Goal: Information Seeking & Learning: Stay updated

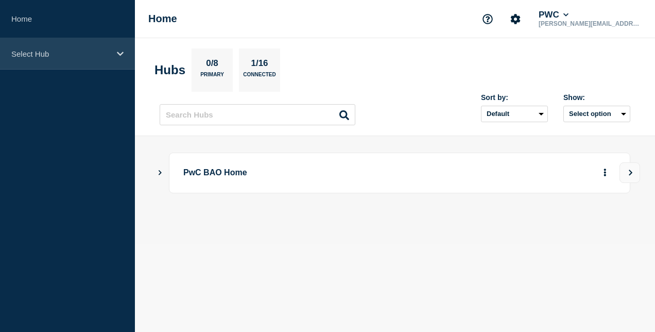
click at [28, 52] on p "Select Hub" at bounding box center [60, 53] width 99 height 9
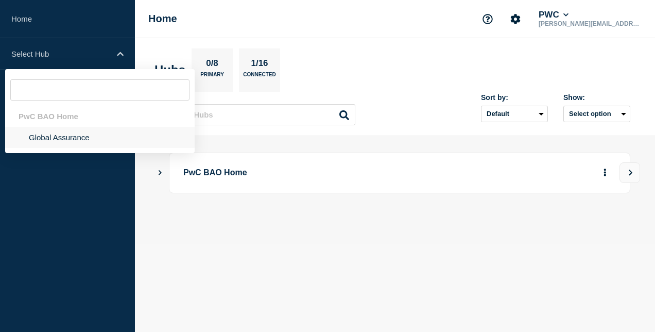
click at [72, 136] on li "Global Assurance" at bounding box center [100, 137] width 190 height 21
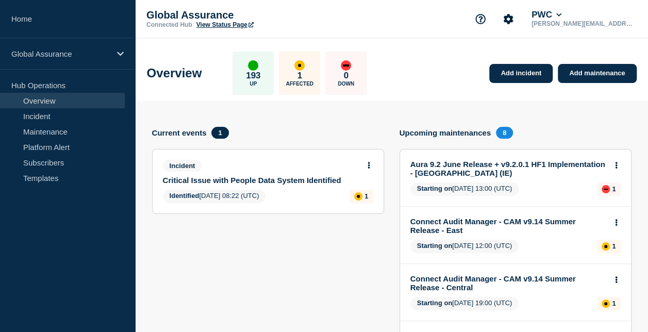
click at [367, 164] on icon at bounding box center [368, 165] width 3 height 7
click at [362, 188] on link "View incident" at bounding box center [365, 189] width 42 height 8
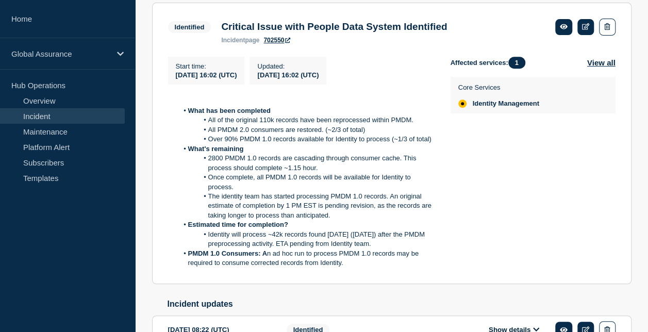
scroll to position [268, 0]
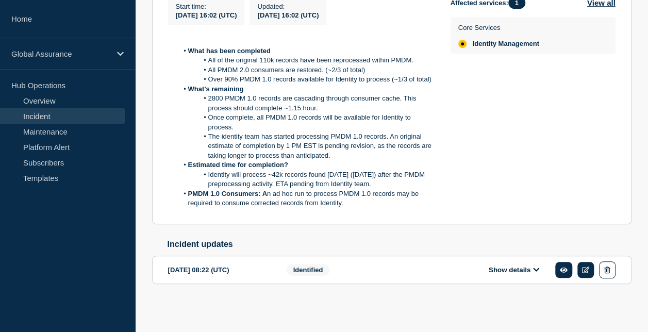
click at [530, 268] on button "Show details" at bounding box center [513, 269] width 57 height 9
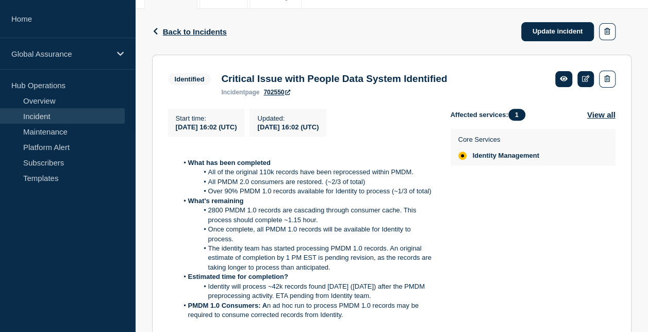
scroll to position [108, 0]
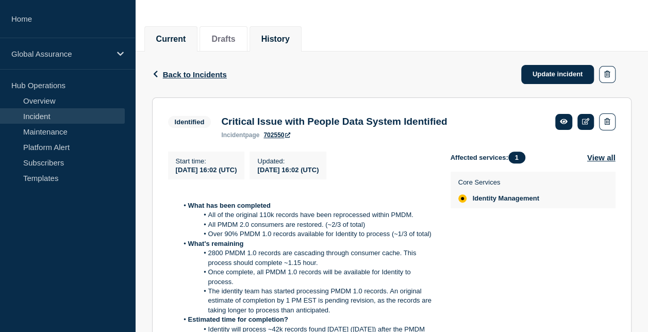
click at [273, 37] on button "History" at bounding box center [275, 39] width 28 height 9
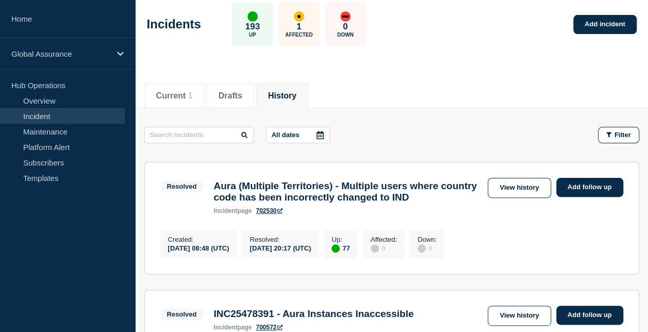
scroll to position [52, 0]
click at [523, 191] on link "View history" at bounding box center [518, 188] width 63 height 20
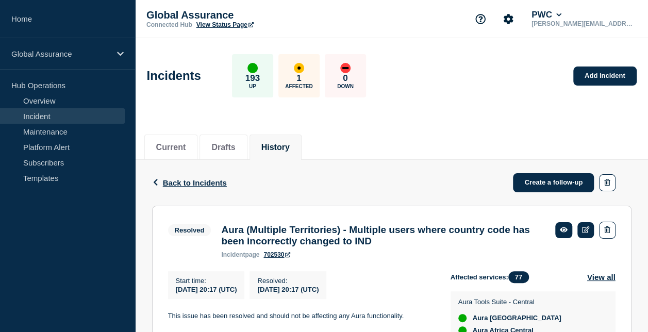
scroll to position [103, 0]
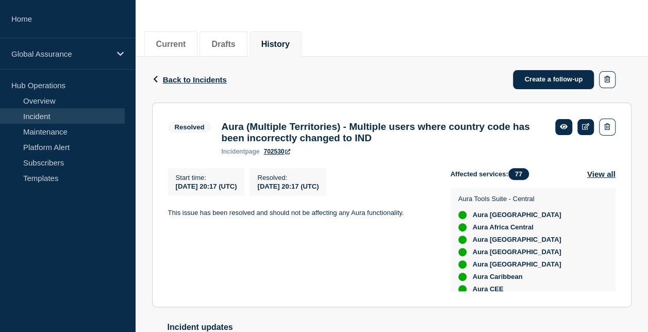
click at [275, 43] on button "History" at bounding box center [275, 44] width 28 height 9
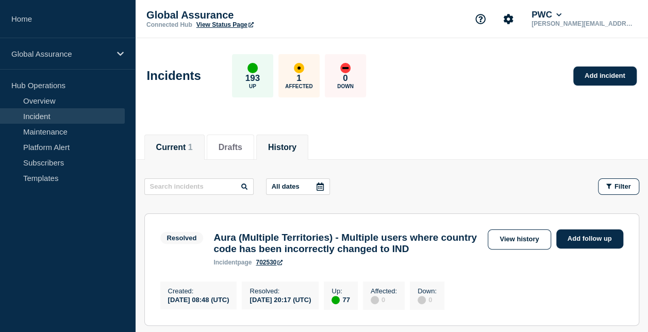
click at [166, 146] on button "Current 1" at bounding box center [174, 147] width 37 height 9
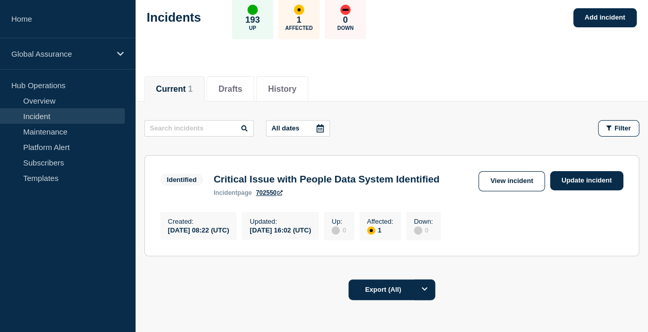
scroll to position [136, 0]
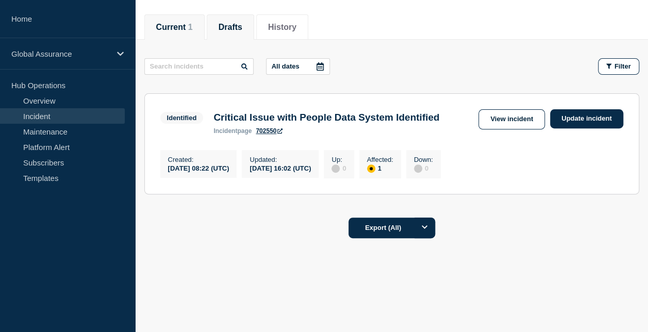
click at [242, 23] on button "Drafts" at bounding box center [230, 27] width 24 height 9
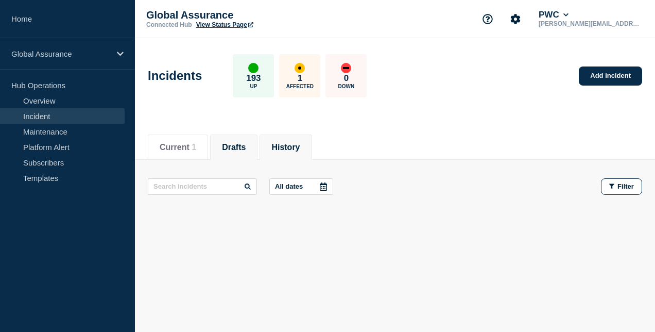
click at [292, 147] on button "History" at bounding box center [286, 147] width 28 height 9
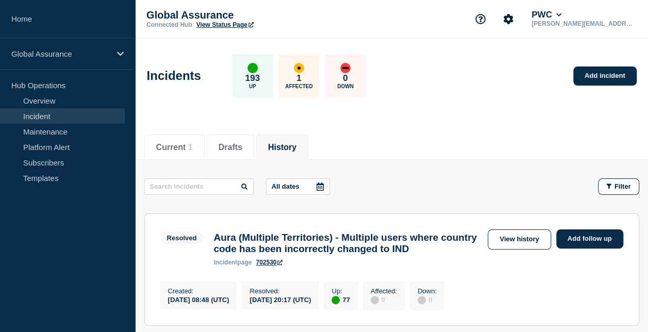
click at [312, 86] on p "Affected" at bounding box center [298, 86] width 27 height 6
click at [529, 235] on link "View history" at bounding box center [518, 239] width 63 height 20
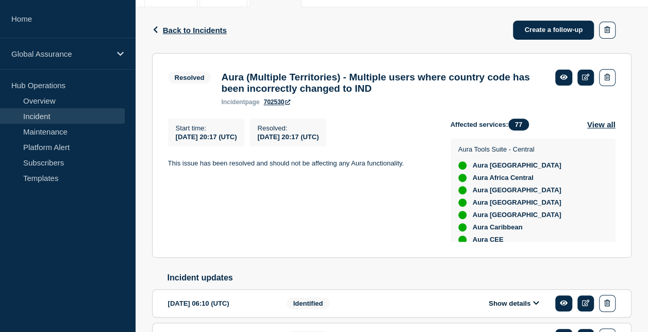
scroll to position [258, 0]
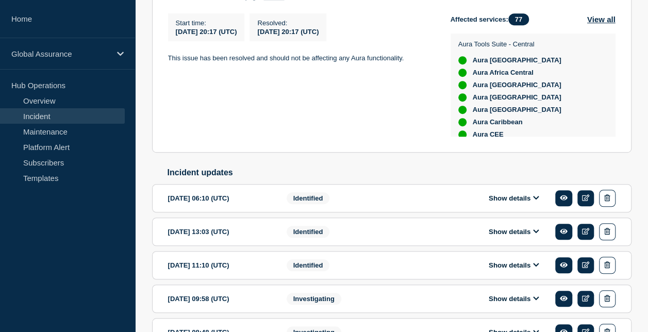
click at [536, 201] on icon at bounding box center [536, 197] width 6 height 7
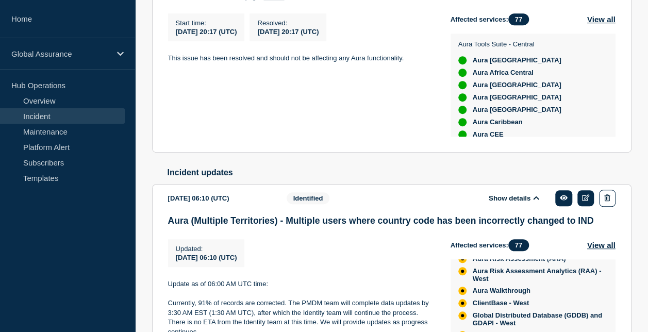
scroll to position [52, 0]
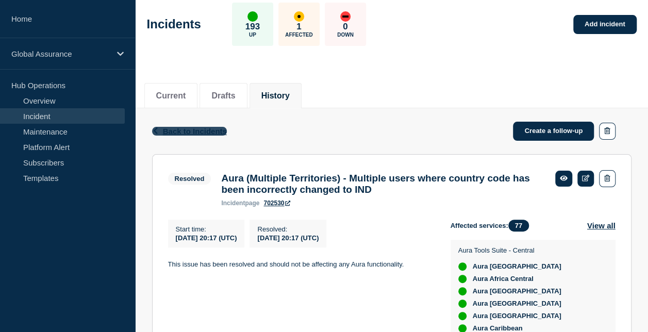
click at [206, 130] on span "Back to Incidents" at bounding box center [195, 131] width 64 height 9
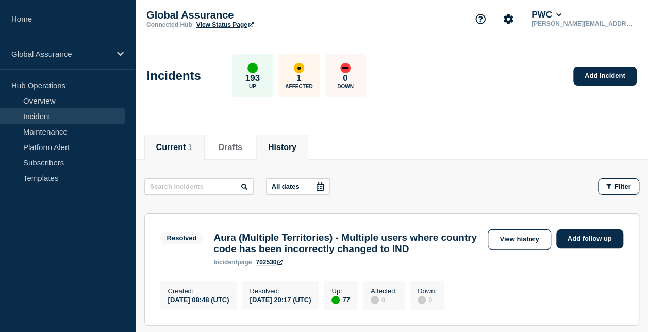
click at [171, 148] on button "Current 1" at bounding box center [174, 147] width 37 height 9
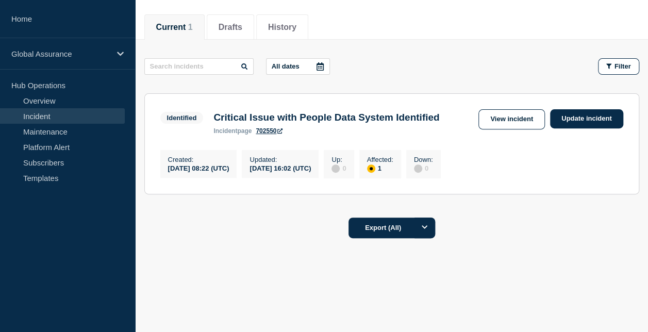
scroll to position [136, 0]
click at [292, 16] on li "History" at bounding box center [282, 26] width 52 height 25
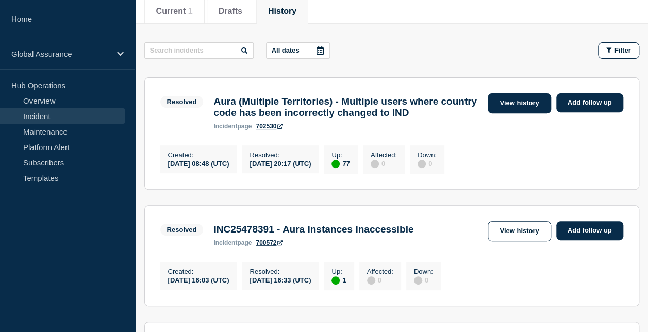
click at [501, 106] on link "View history" at bounding box center [518, 103] width 63 height 20
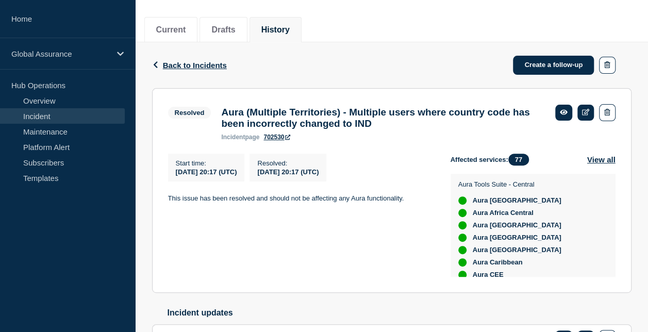
scroll to position [14, 0]
